Goal: Information Seeking & Learning: Learn about a topic

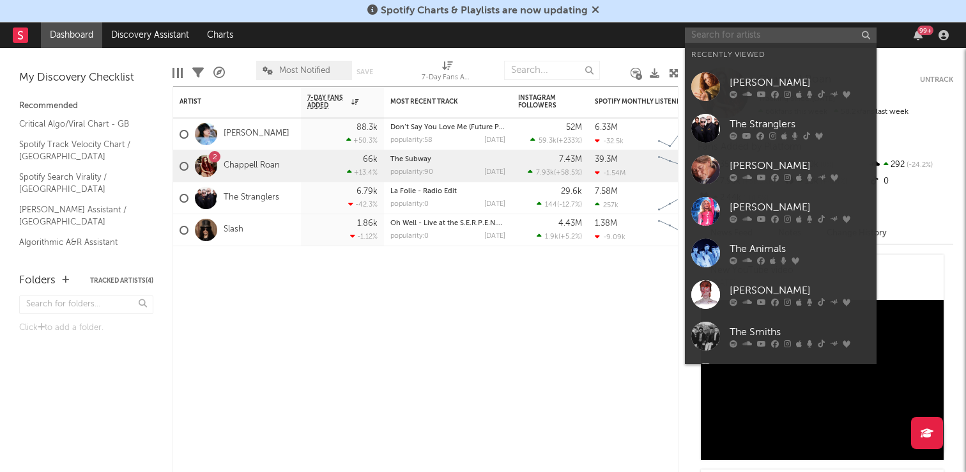
click at [709, 36] on input "text" at bounding box center [781, 35] width 192 height 16
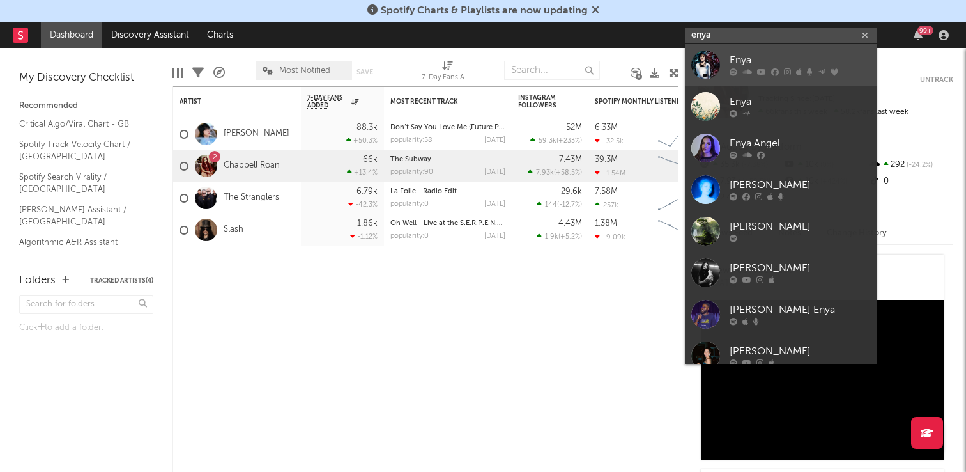
type input "enya"
click at [753, 61] on div "Enya" at bounding box center [800, 60] width 141 height 15
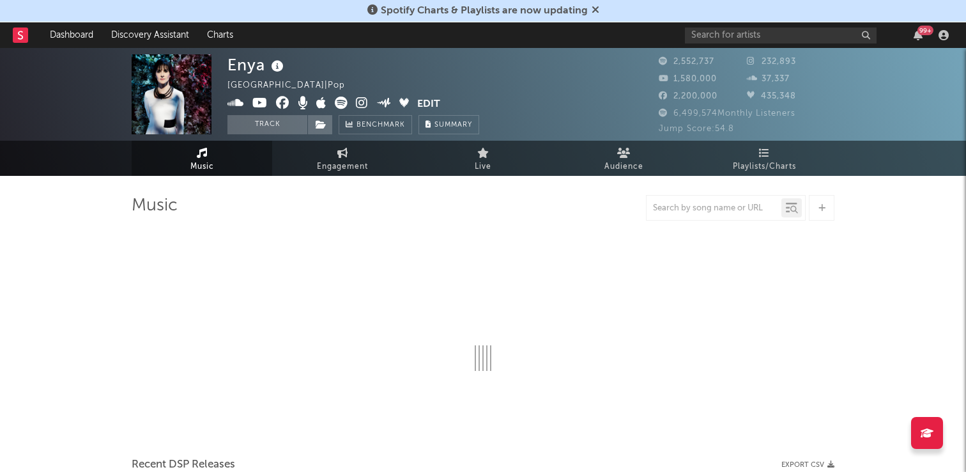
select select "6m"
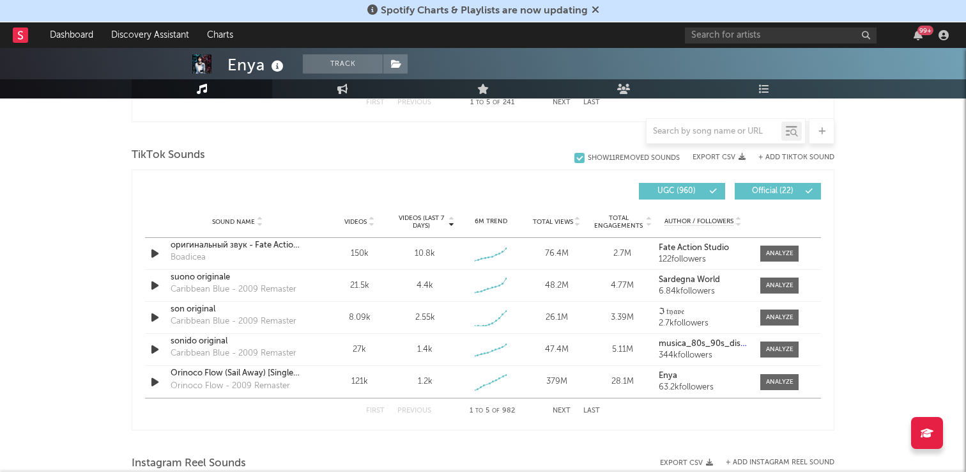
scroll to position [827, 0]
click at [266, 245] on div "оригинальный звук - Fate Action Studio" at bounding box center [238, 244] width 134 height 13
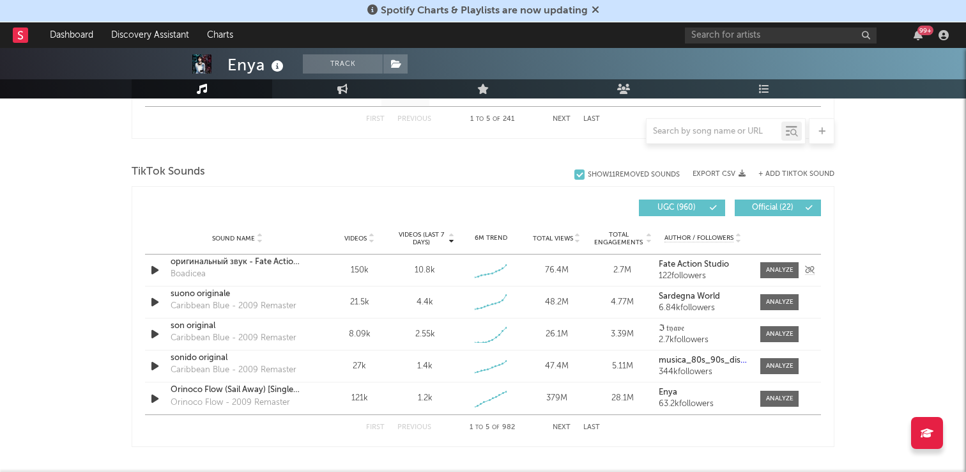
scroll to position [804, 0]
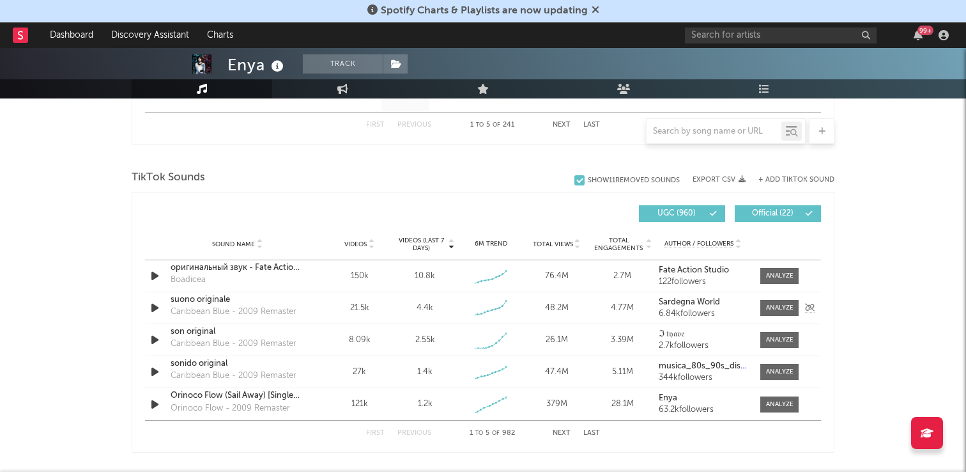
click at [236, 303] on div "suono originale" at bounding box center [238, 299] width 134 height 13
click at [257, 335] on div "son original" at bounding box center [238, 331] width 134 height 13
click at [242, 369] on div "sonido original" at bounding box center [238, 363] width 134 height 13
click at [247, 400] on div "Orinoco Flow (Sail Away) [Single Version]" at bounding box center [238, 395] width 134 height 13
click at [561, 431] on button "Next" at bounding box center [562, 432] width 18 height 7
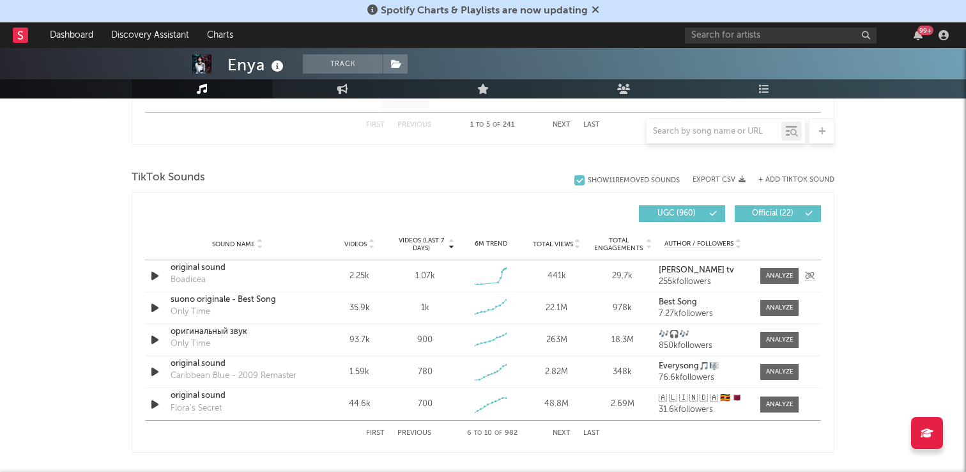
click at [283, 261] on div "original sound" at bounding box center [238, 267] width 134 height 13
click at [292, 308] on div "suono originale - Best Song Only Time" at bounding box center [238, 307] width 134 height 29
click at [252, 306] on div "suono originale - Best Song Only Time" at bounding box center [238, 307] width 134 height 29
click at [244, 296] on div "suono originale - Best Song" at bounding box center [238, 299] width 134 height 13
click at [259, 392] on div "original sound" at bounding box center [238, 395] width 134 height 13
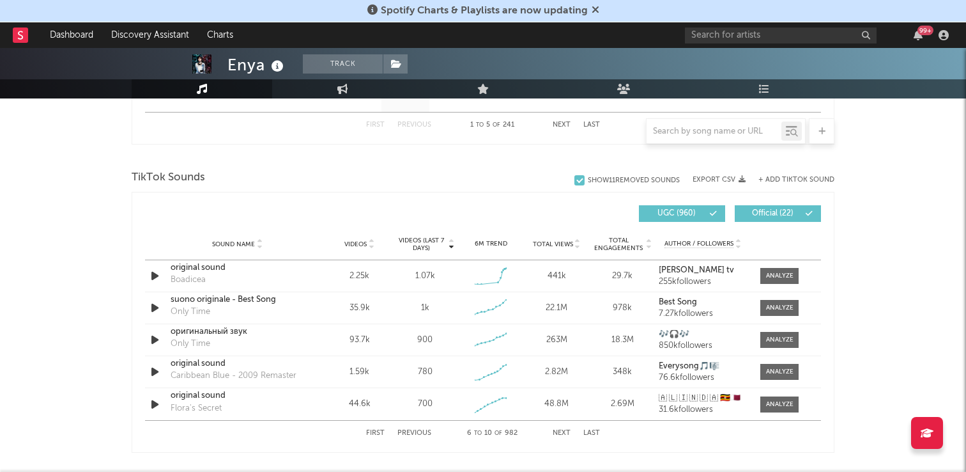
click at [564, 429] on button "Next" at bounding box center [562, 432] width 18 height 7
